Goal: Transaction & Acquisition: Subscribe to service/newsletter

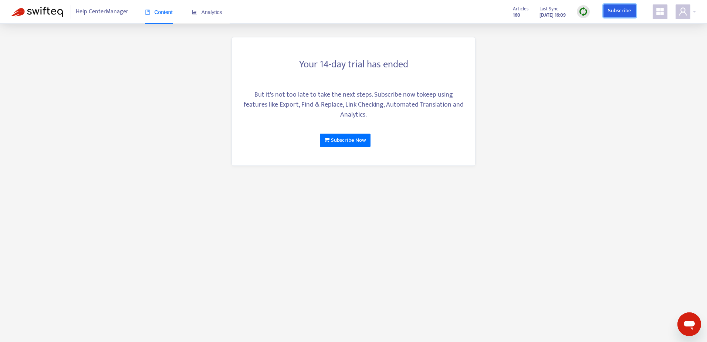
click at [626, 11] on link "Subscribe" at bounding box center [620, 10] width 33 height 13
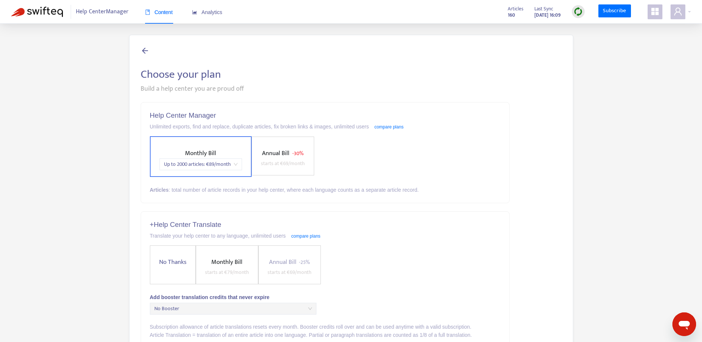
click at [285, 152] on span "Annual Bill" at bounding box center [275, 153] width 27 height 10
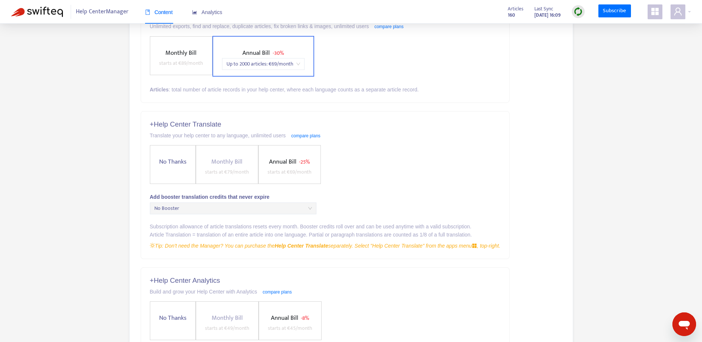
scroll to position [111, 0]
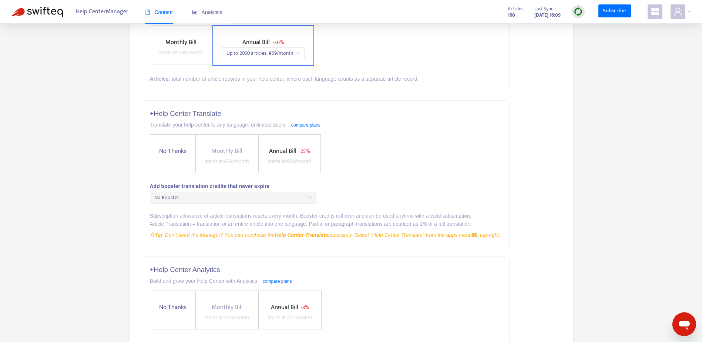
click at [300, 308] on span "Annual Bill - 8% starts at € 45 /month" at bounding box center [290, 312] width 50 height 20
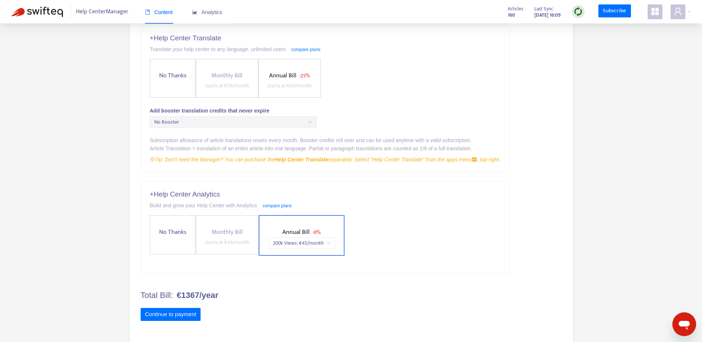
scroll to position [189, 0]
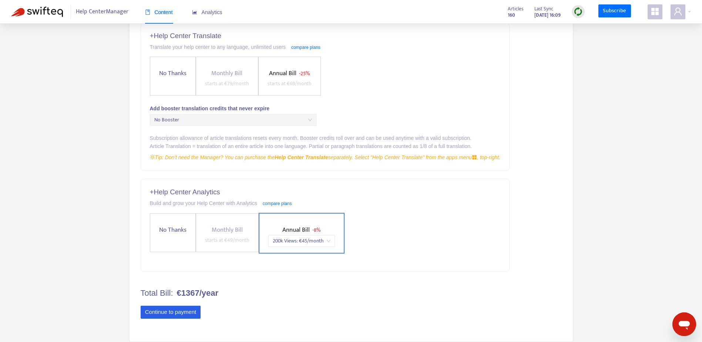
click at [192, 313] on button "Continue to payment" at bounding box center [171, 312] width 60 height 13
